Goal: Navigation & Orientation: Understand site structure

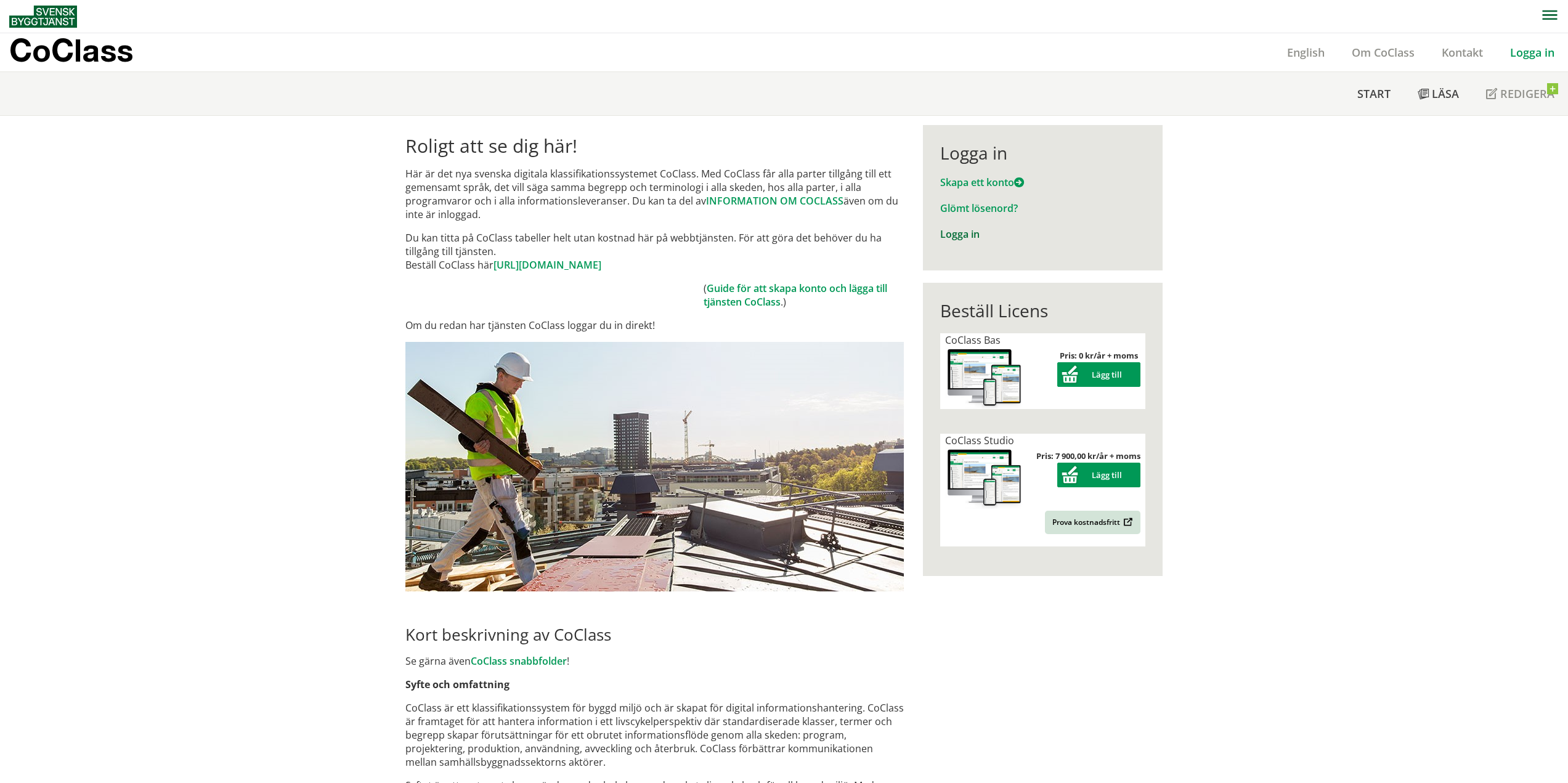
click at [957, 235] on link "Logga in" at bounding box center [960, 233] width 39 height 13
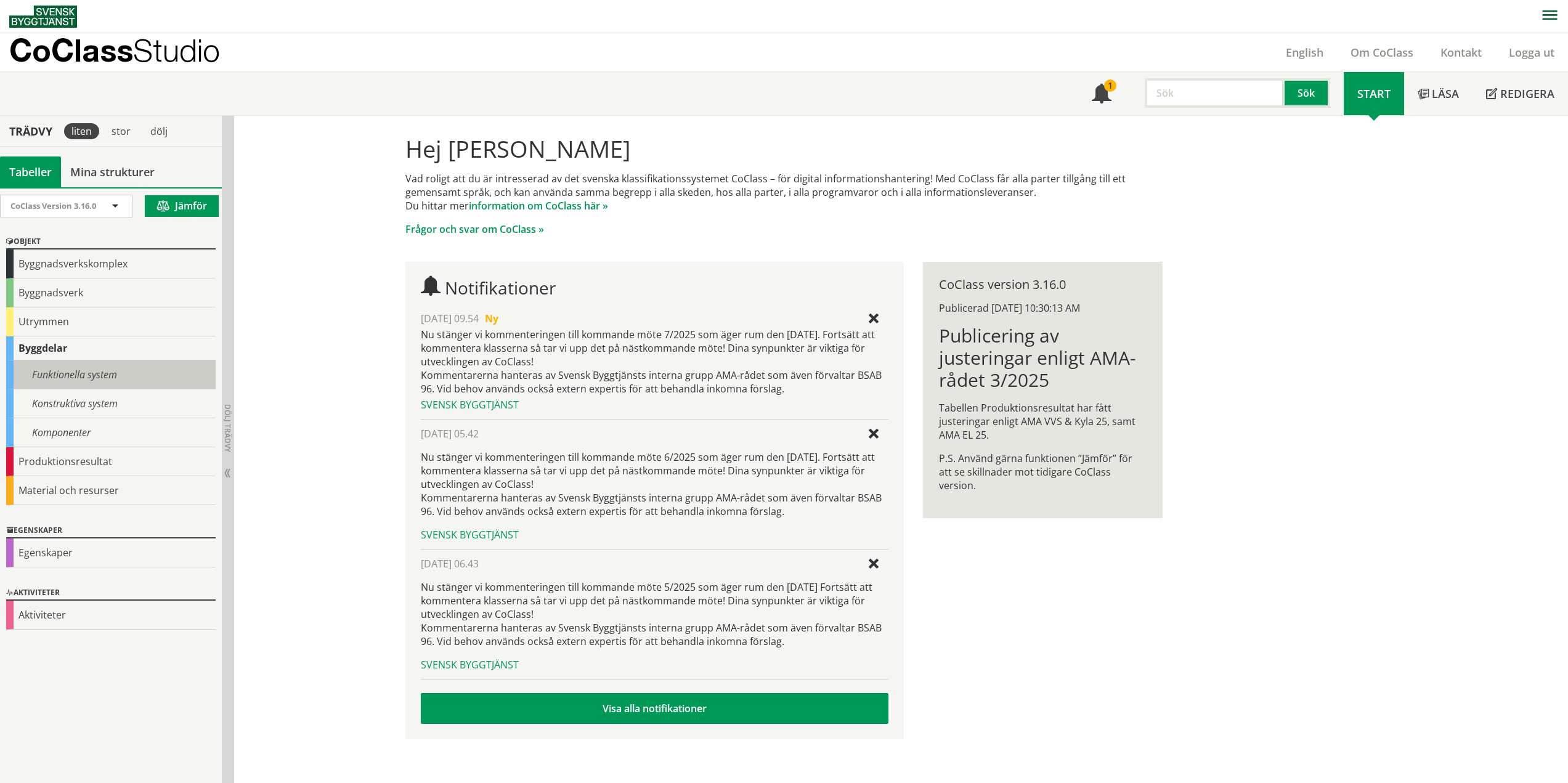
click at [59, 369] on div "Funktionella system" at bounding box center [110, 375] width 209 height 29
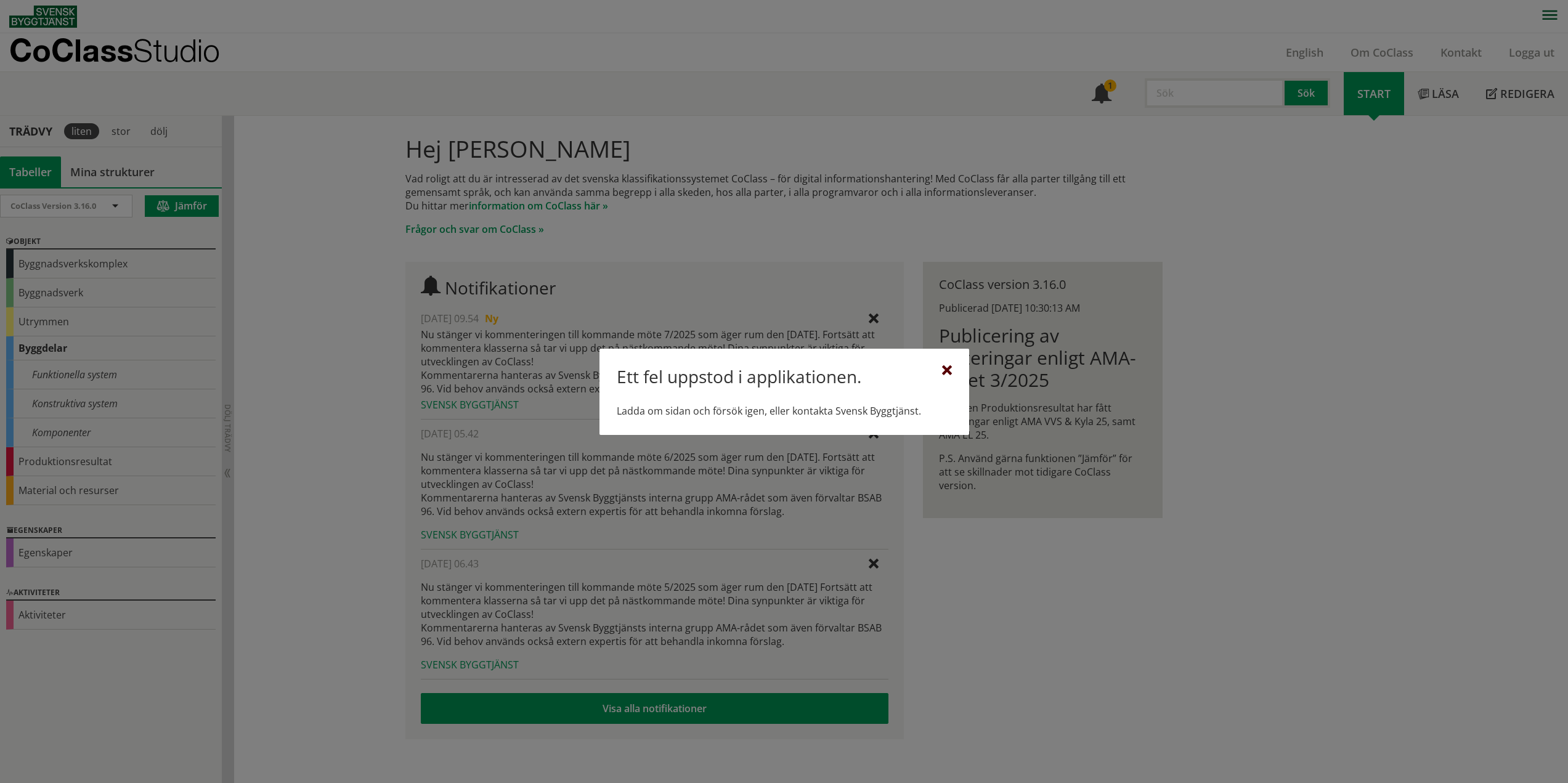
click at [949, 367] on div at bounding box center [947, 370] width 10 height 10
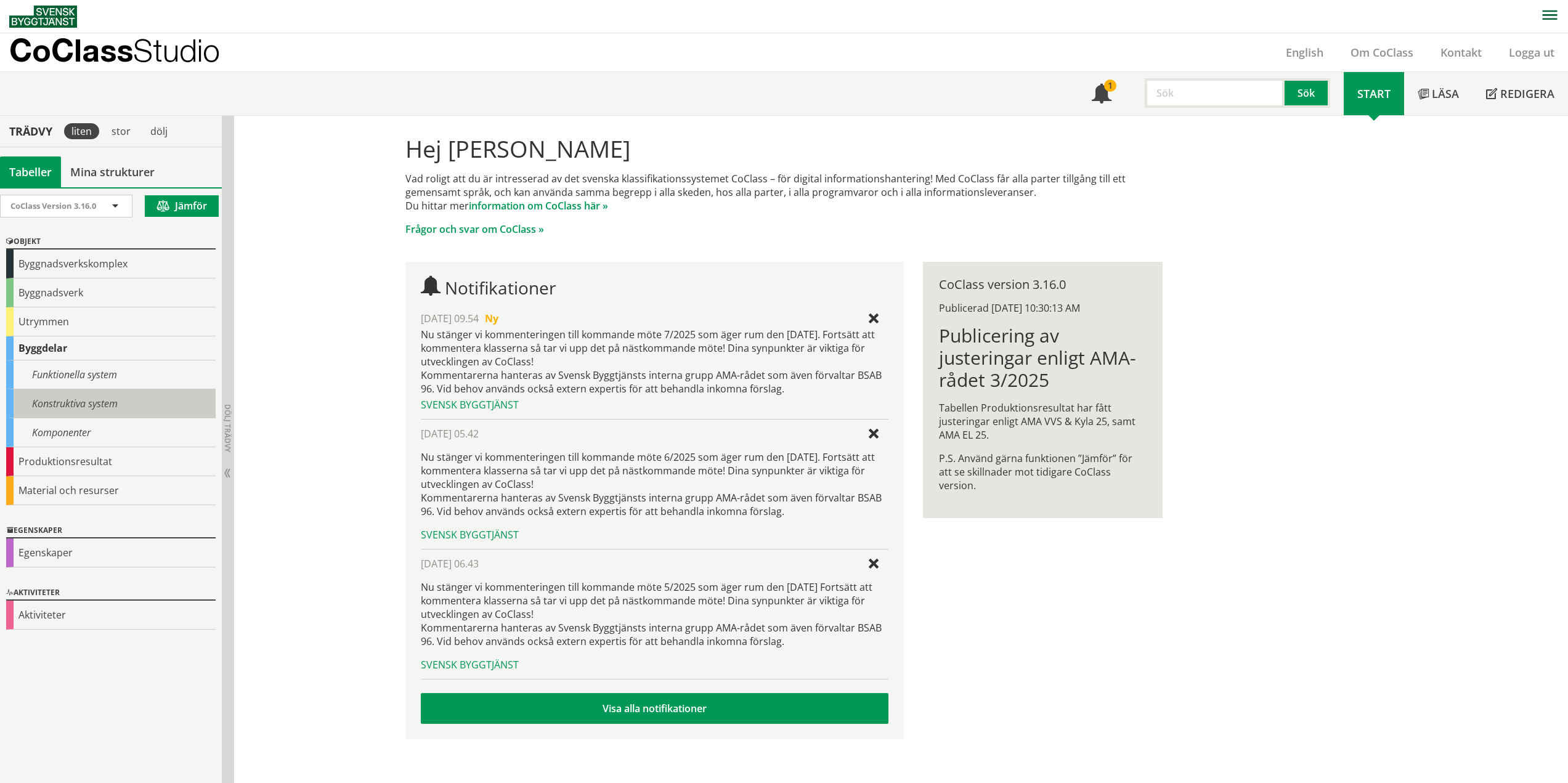
click at [75, 402] on div "Konstruktiva system" at bounding box center [110, 404] width 209 height 29
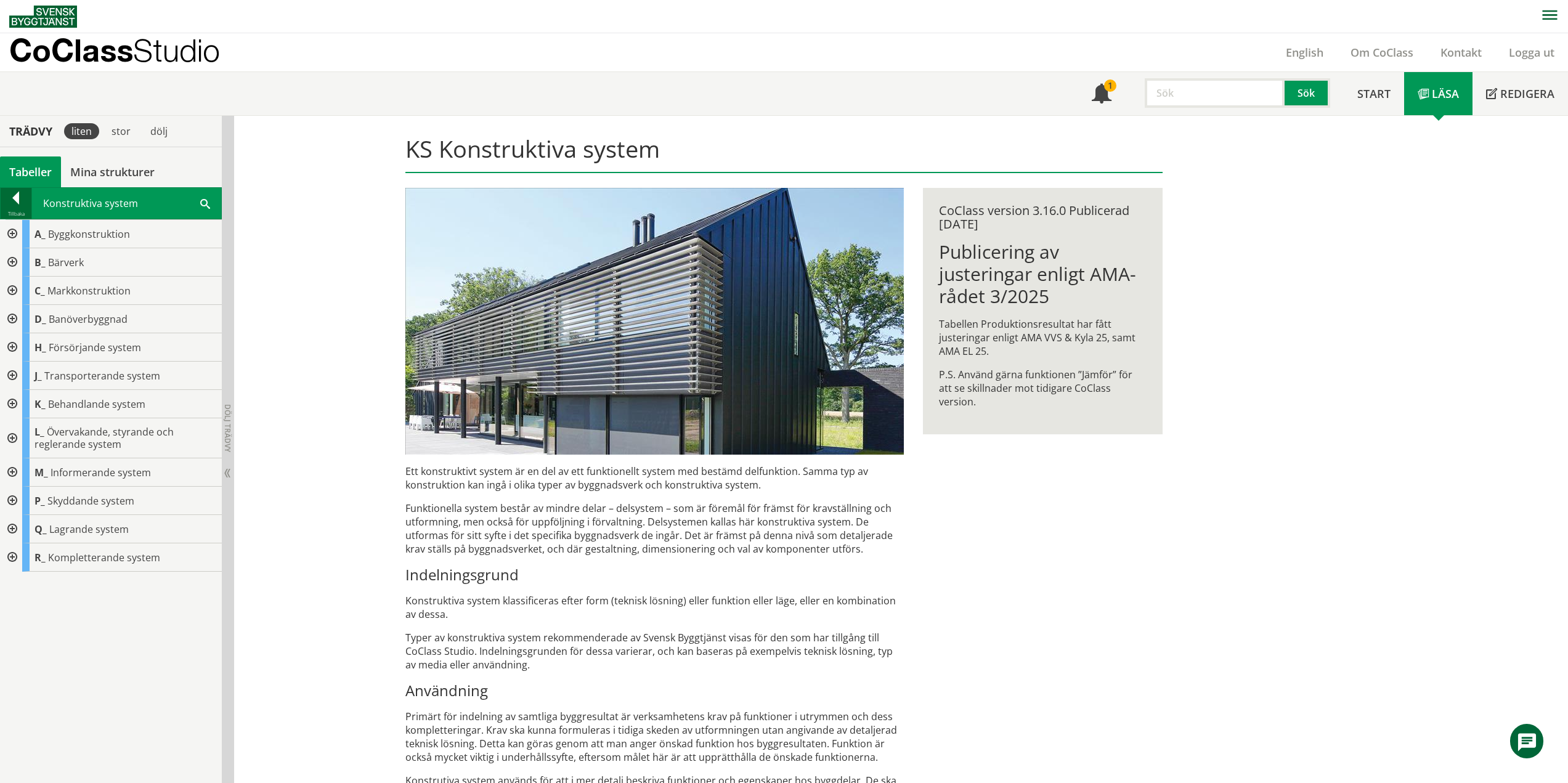
click at [19, 209] on div "Tillbaka" at bounding box center [16, 214] width 31 height 10
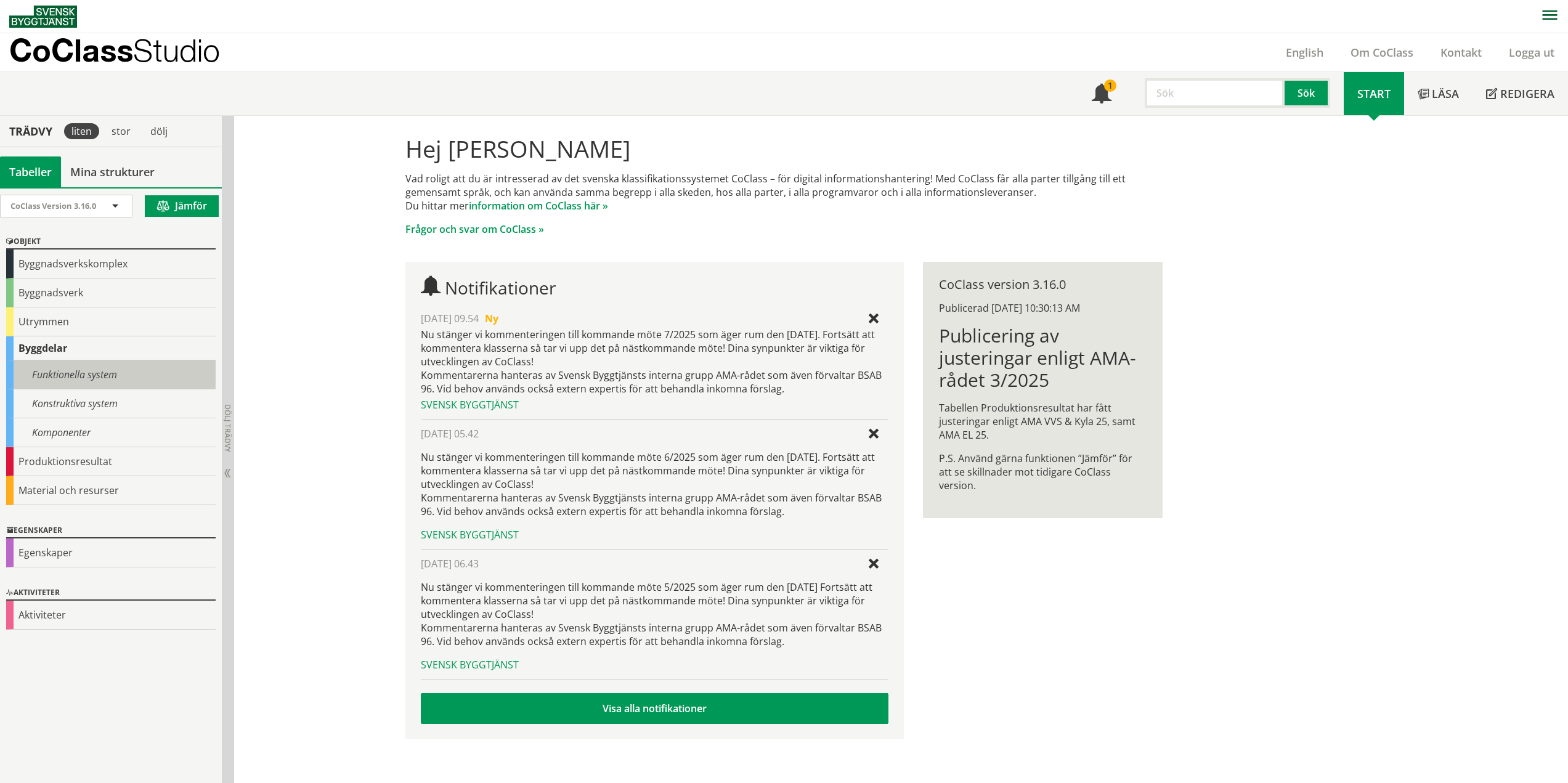
click at [79, 379] on div "Funktionella system" at bounding box center [110, 375] width 209 height 29
